Goal: Find specific page/section: Find specific page/section

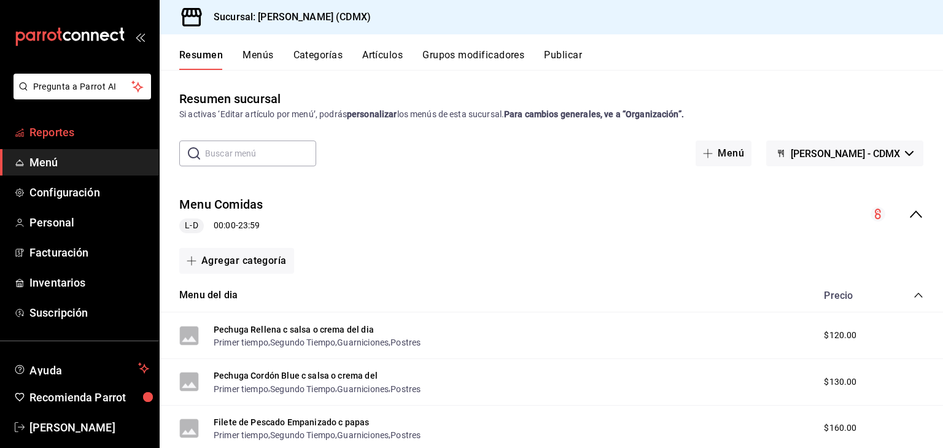
click at [88, 133] on span "Reportes" at bounding box center [89, 132] width 120 height 17
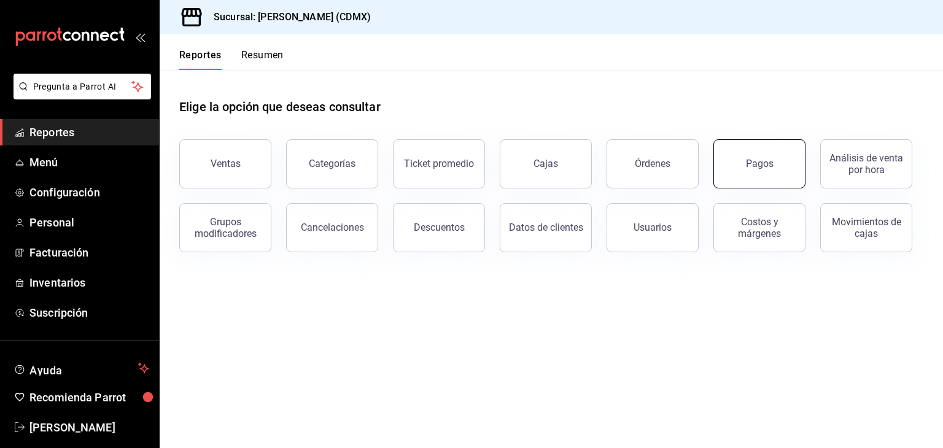
click at [768, 150] on button "Pagos" at bounding box center [760, 163] width 92 height 49
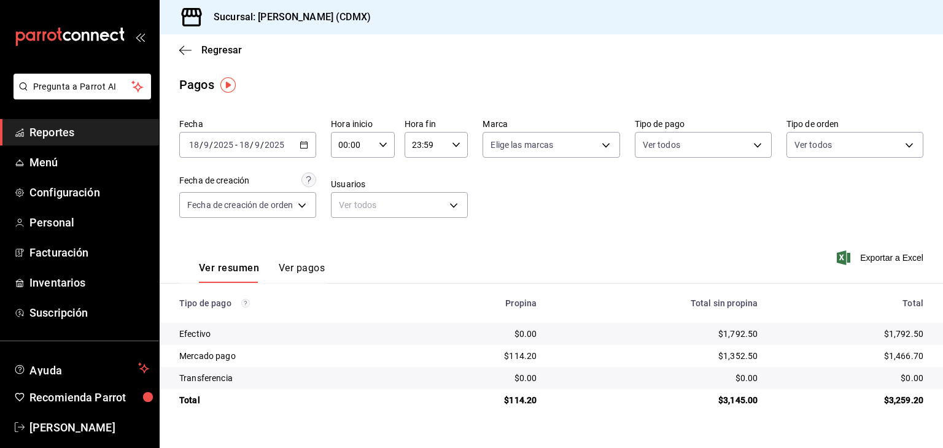
click at [66, 133] on span "Reportes" at bounding box center [89, 132] width 120 height 17
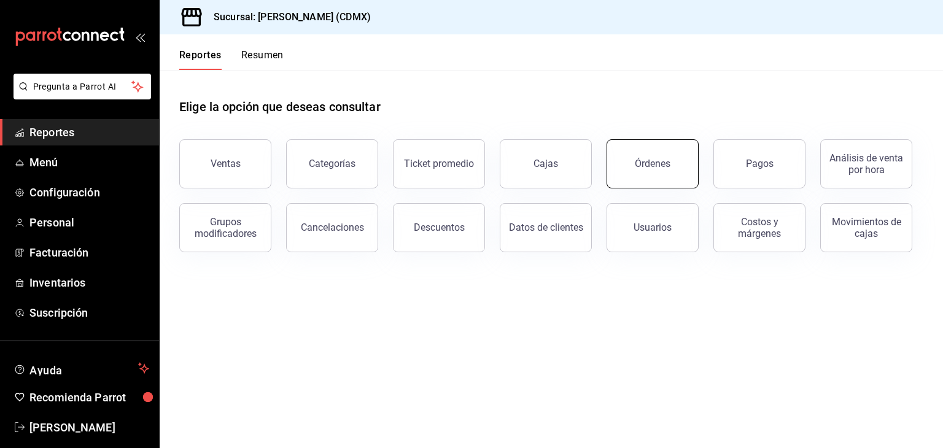
click at [655, 146] on button "Órdenes" at bounding box center [653, 163] width 92 height 49
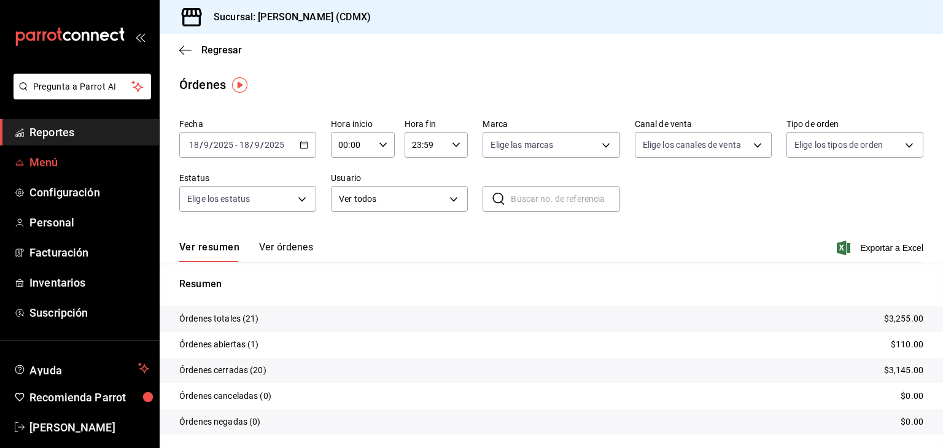
click at [79, 160] on span "Menú" at bounding box center [89, 162] width 120 height 17
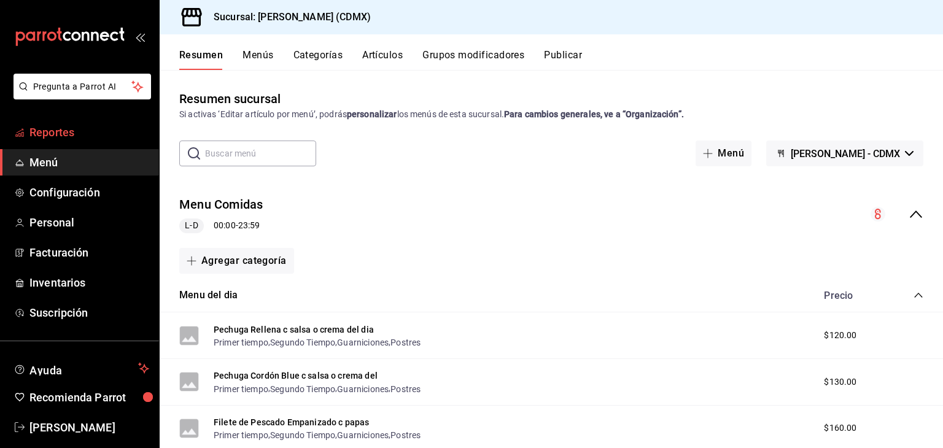
click at [71, 133] on span "Reportes" at bounding box center [89, 132] width 120 height 17
